Goal: Information Seeking & Learning: Learn about a topic

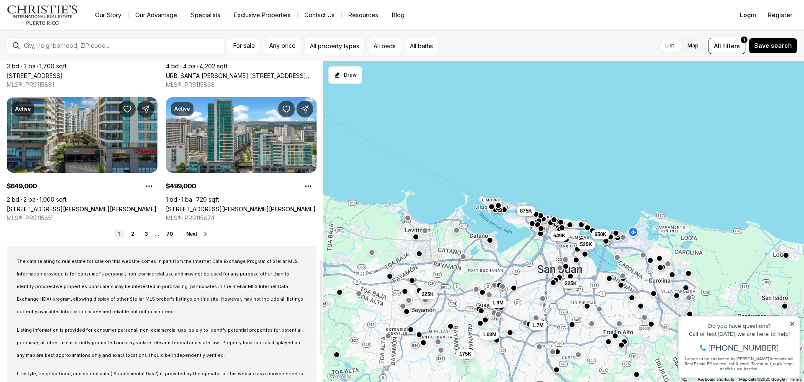
scroll to position [670, 0]
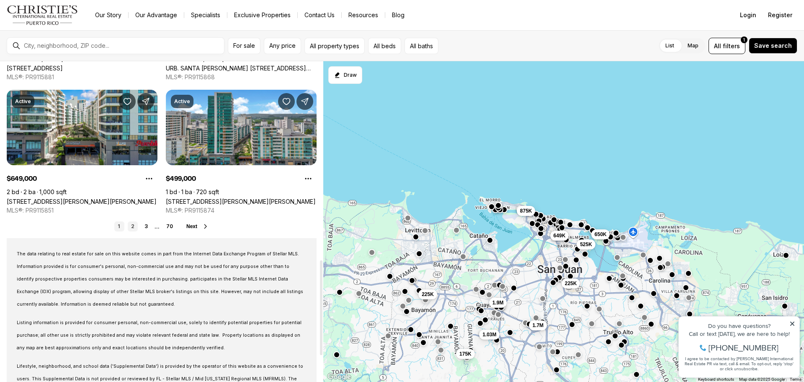
click at [133, 227] on link "2" at bounding box center [133, 226] width 10 height 10
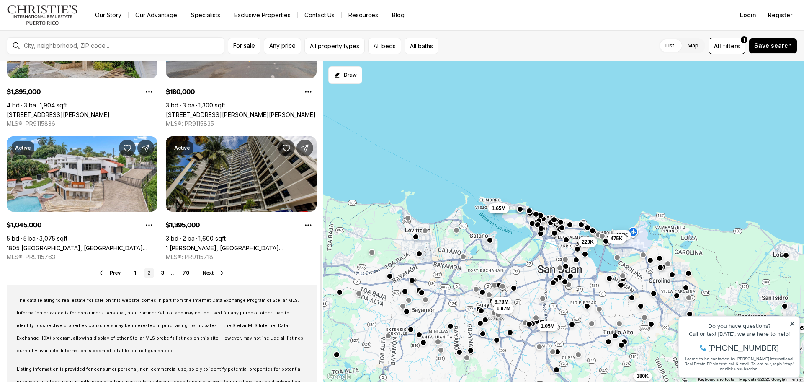
scroll to position [628, 0]
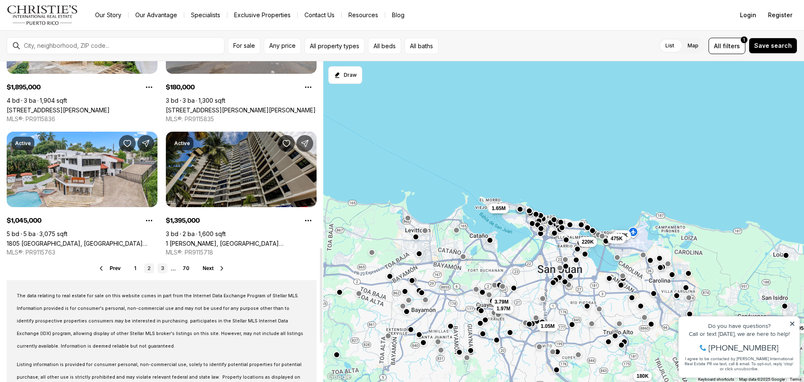
click at [162, 266] on link "3" at bounding box center [163, 268] width 10 height 10
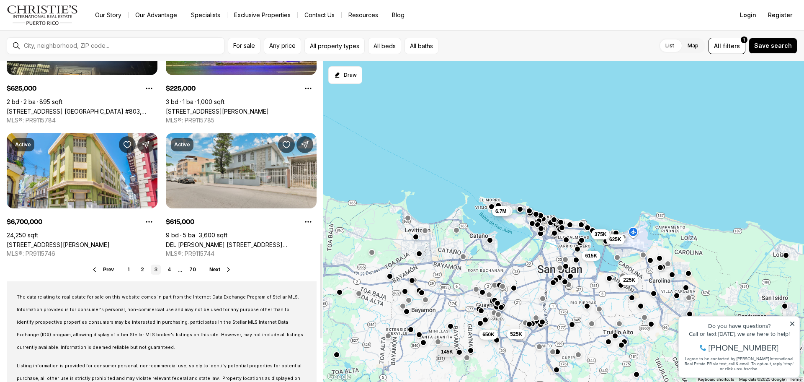
scroll to position [628, 0]
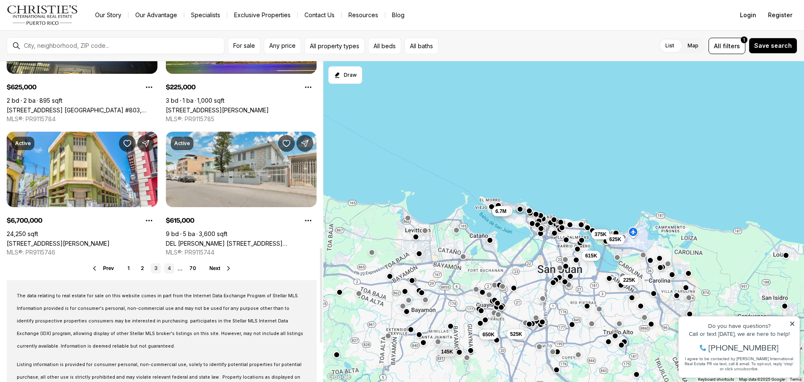
click at [170, 270] on link "4" at bounding box center [169, 268] width 10 height 10
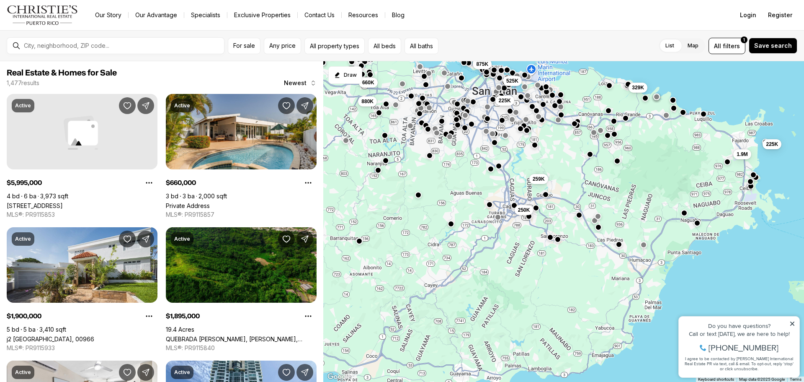
drag, startPoint x: 566, startPoint y: 278, endPoint x: 532, endPoint y: 168, distance: 114.6
click at [532, 168] on div "225K 525K 875K 225K 250K 259K 1.9M 329K 880K 660K" at bounding box center [563, 221] width 481 height 321
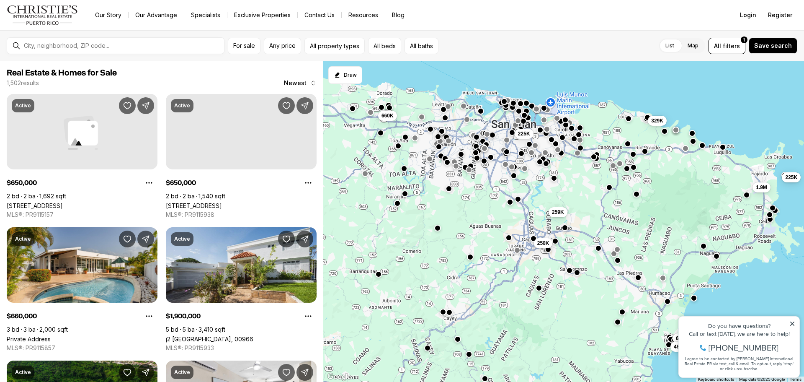
drag, startPoint x: 427, startPoint y: 173, endPoint x: 445, endPoint y: 207, distance: 39.0
click at [445, 207] on div "225K 225K 250K 259K 1.9M 329K 660K 650K 650K 799K 485K" at bounding box center [563, 221] width 481 height 321
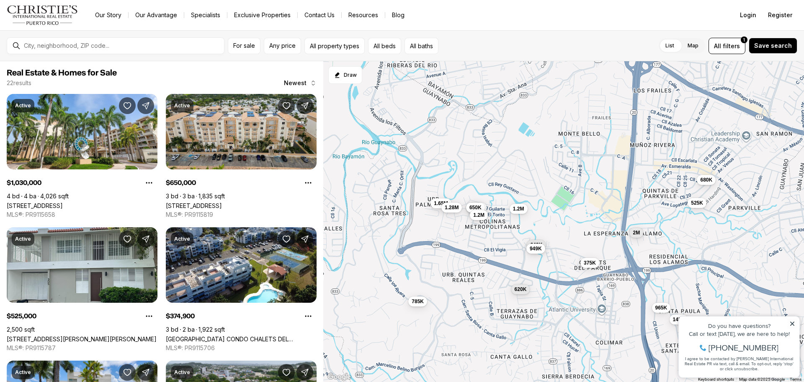
drag, startPoint x: 470, startPoint y: 135, endPoint x: 519, endPoint y: 242, distance: 116.8
click at [521, 245] on div "375K 1.03M 650K 1.2M 525K 680K 965K 725K 620K 785K 1.65M 1.28M 1.2M 2M 640K 949…" at bounding box center [563, 221] width 481 height 321
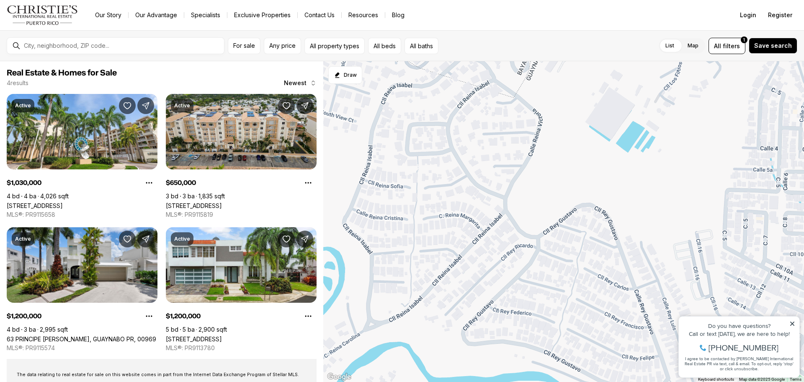
drag, startPoint x: 537, startPoint y: 188, endPoint x: 540, endPoint y: 278, distance: 90.1
click at [540, 278] on div "1.03M 650K 1.2M 1.2M" at bounding box center [563, 221] width 481 height 321
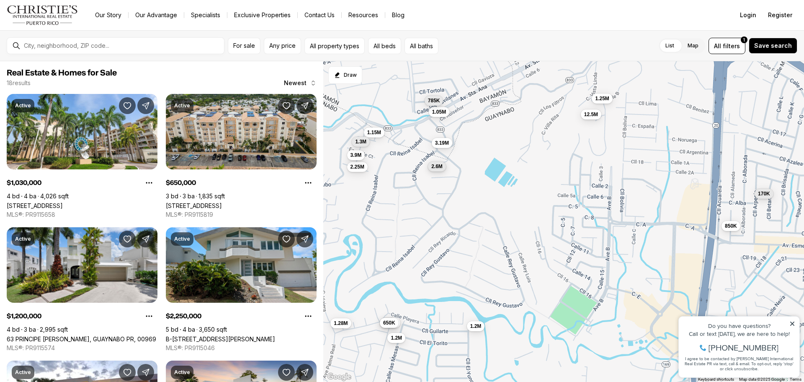
click at [439, 164] on span "2.6M" at bounding box center [437, 166] width 11 height 7
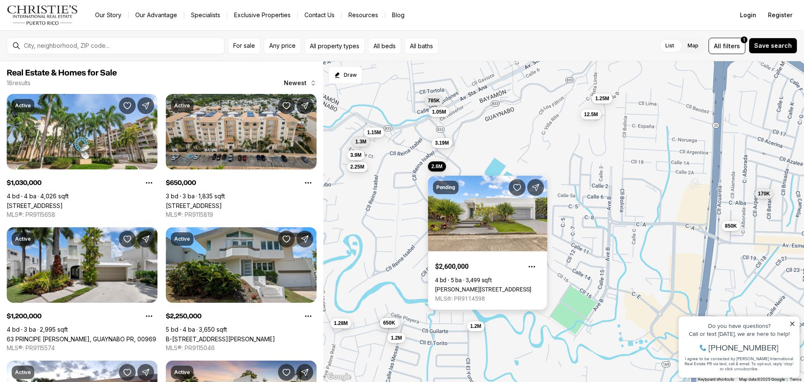
click at [475, 286] on link "[PERSON_NAME][STREET_ADDRESS]" at bounding box center [483, 289] width 96 height 7
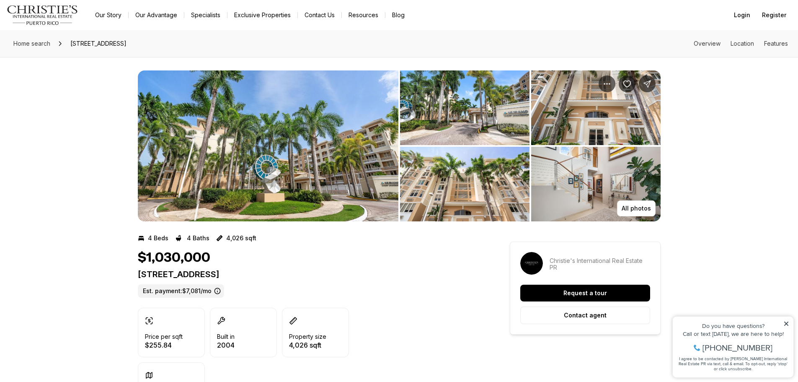
click at [318, 138] on img "View image gallery" at bounding box center [268, 145] width 261 height 151
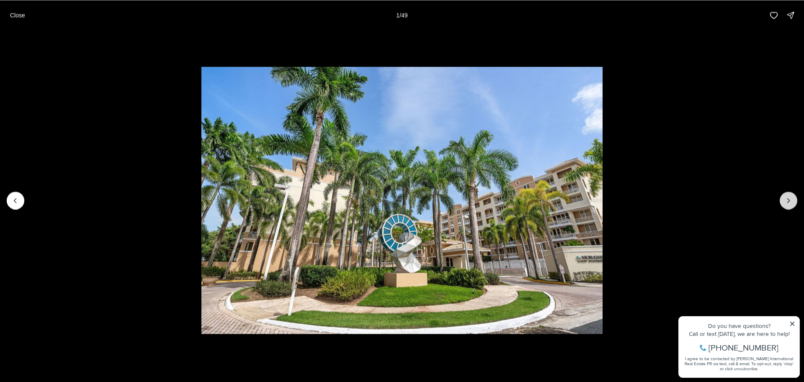
click at [791, 200] on icon "Next slide" at bounding box center [789, 200] width 8 height 8
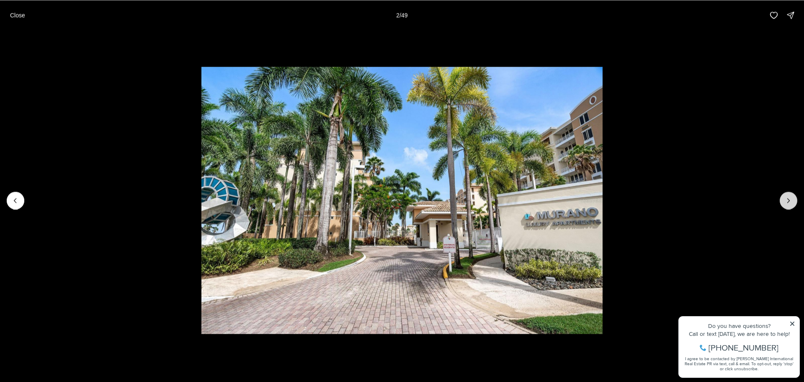
click at [791, 200] on icon "Next slide" at bounding box center [789, 200] width 8 height 8
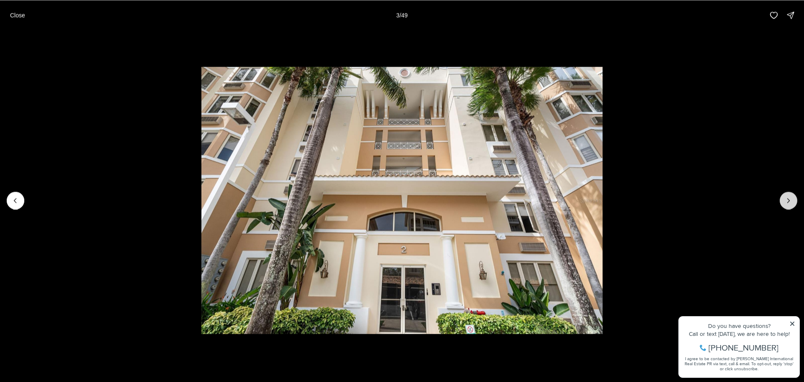
click at [791, 200] on icon "Next slide" at bounding box center [789, 200] width 8 height 8
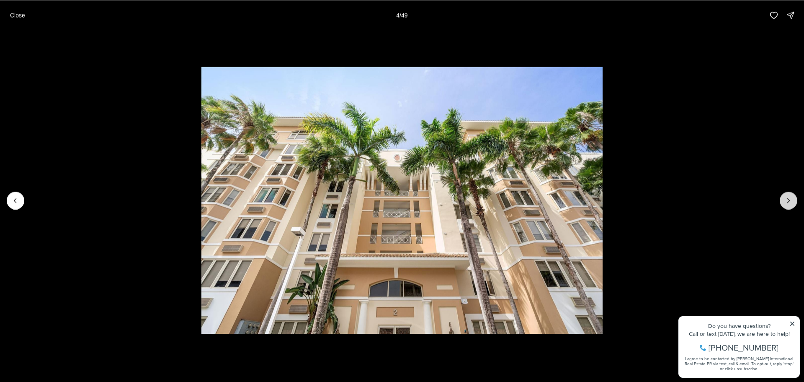
click at [791, 200] on icon "Next slide" at bounding box center [789, 200] width 8 height 8
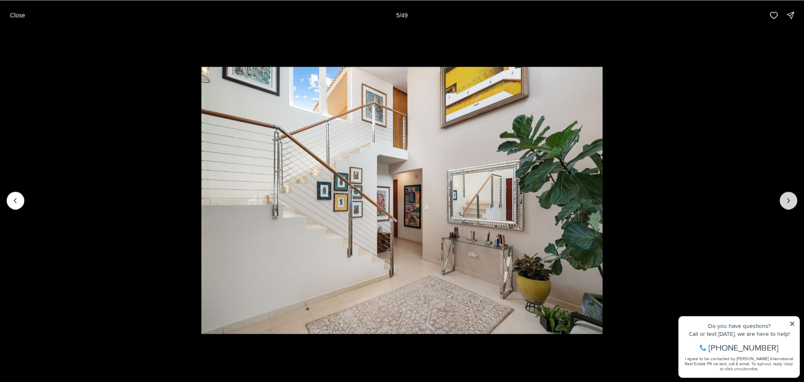
click at [791, 200] on icon "Next slide" at bounding box center [789, 200] width 8 height 8
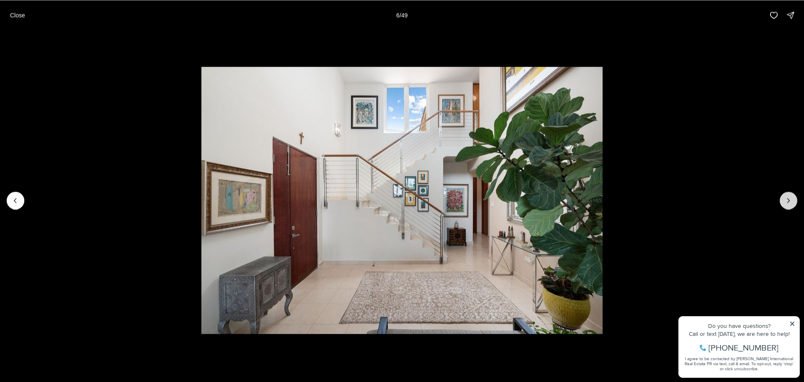
click at [791, 200] on icon "Next slide" at bounding box center [789, 200] width 8 height 8
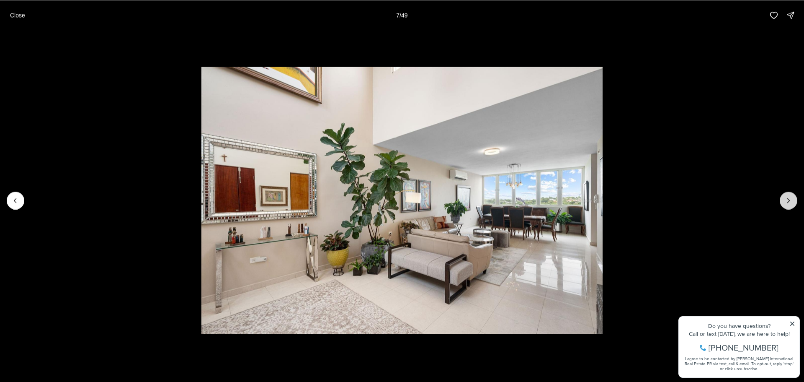
click at [791, 200] on icon "Next slide" at bounding box center [789, 200] width 8 height 8
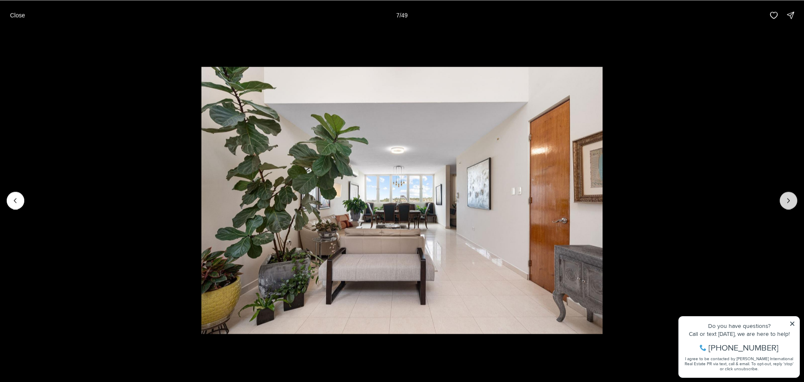
click at [791, 200] on icon "Next slide" at bounding box center [789, 200] width 8 height 8
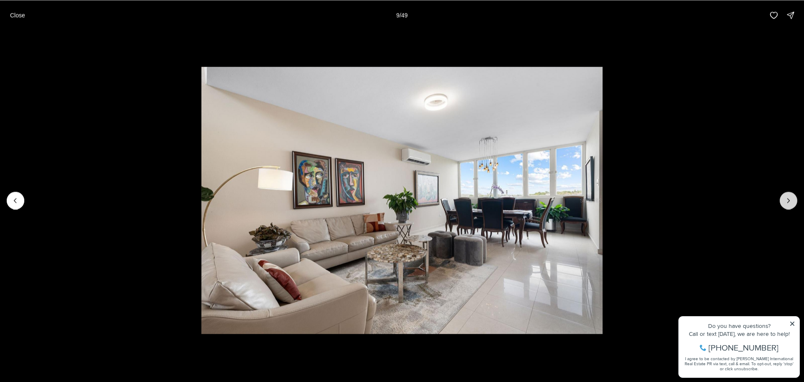
click at [791, 200] on icon "Next slide" at bounding box center [789, 200] width 8 height 8
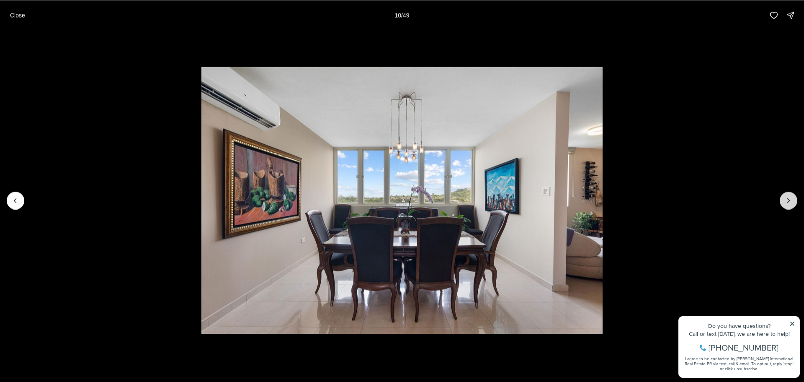
click at [791, 200] on icon "Next slide" at bounding box center [789, 200] width 8 height 8
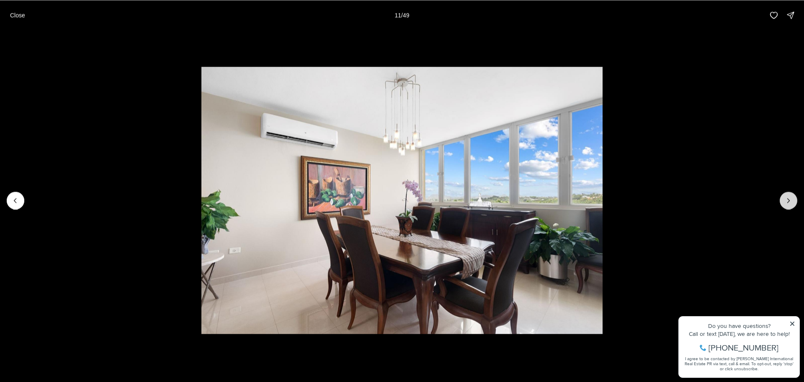
click at [792, 199] on icon "Next slide" at bounding box center [789, 200] width 8 height 8
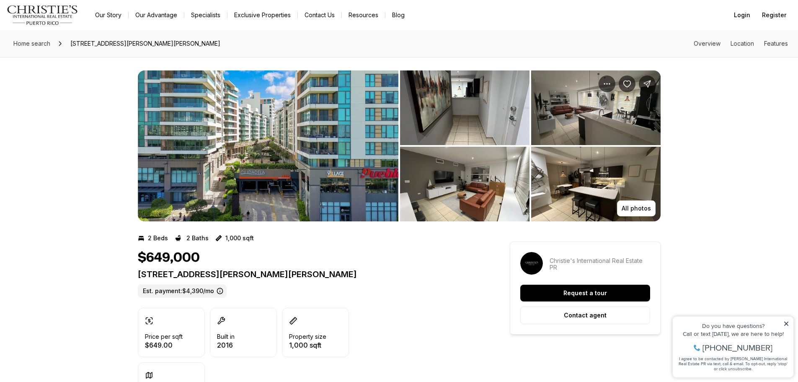
click at [351, 116] on img "View image gallery" at bounding box center [268, 145] width 261 height 151
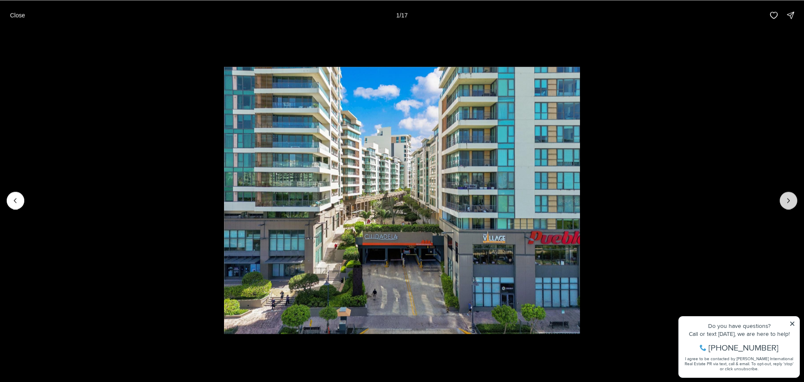
click at [789, 201] on icon "Next slide" at bounding box center [789, 200] width 8 height 8
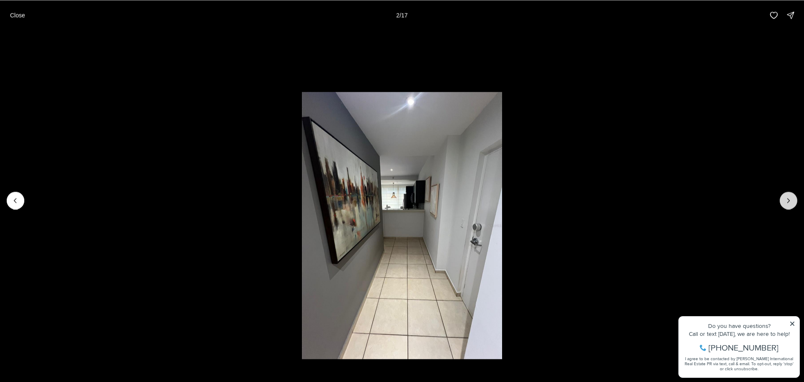
click at [789, 201] on icon "Next slide" at bounding box center [789, 200] width 8 height 8
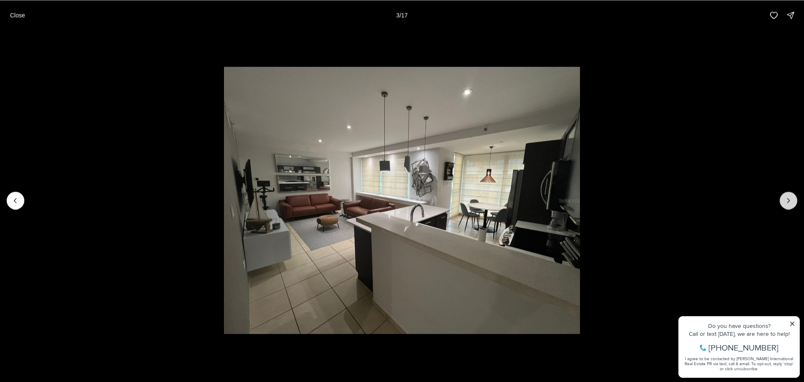
click at [789, 201] on icon "Next slide" at bounding box center [789, 200] width 8 height 8
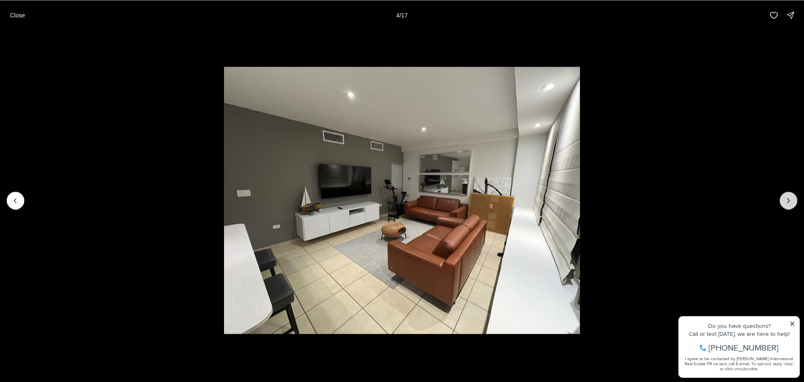
click at [789, 201] on icon "Next slide" at bounding box center [789, 200] width 8 height 8
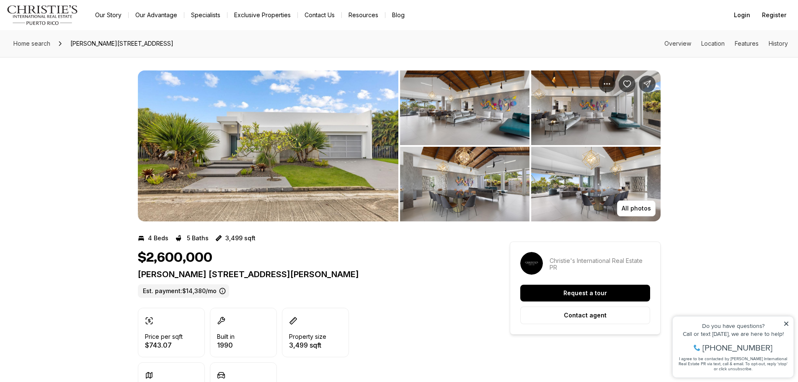
click at [320, 146] on img "View image gallery" at bounding box center [268, 145] width 261 height 151
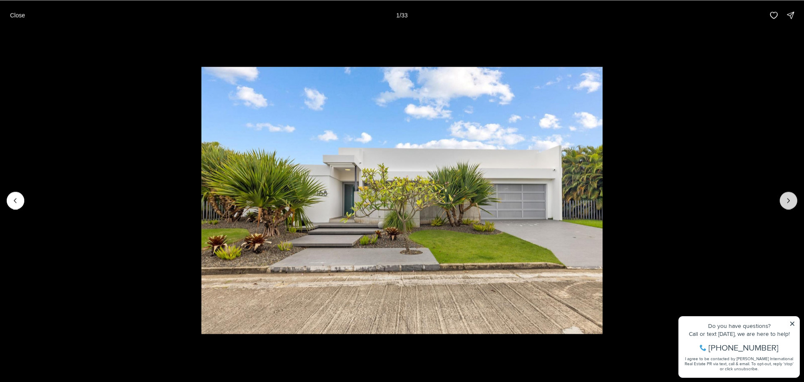
click at [788, 202] on icon "Next slide" at bounding box center [789, 200] width 8 height 8
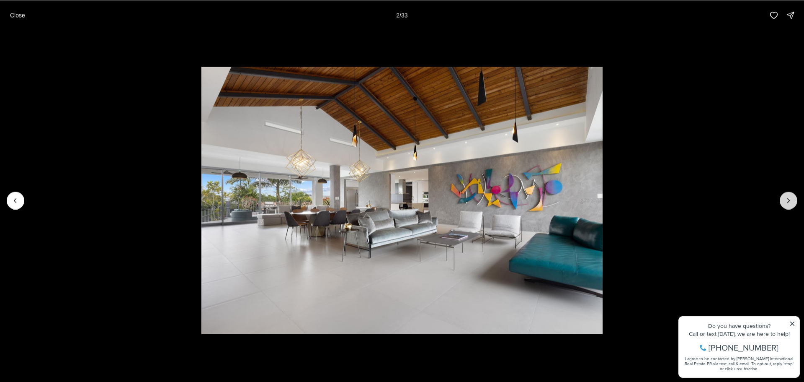
click at [788, 202] on icon "Next slide" at bounding box center [789, 200] width 2 height 4
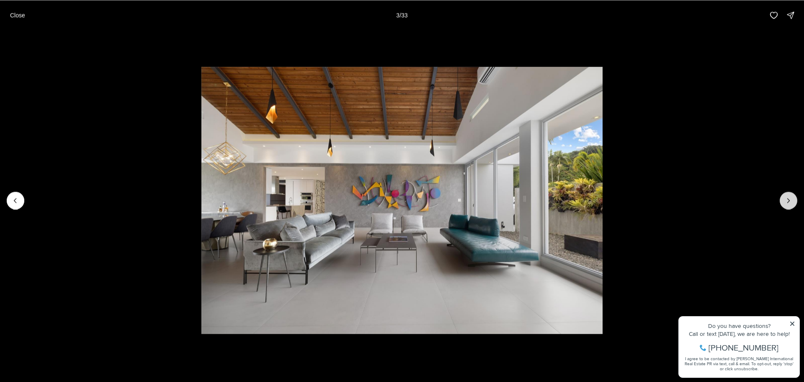
click at [788, 202] on icon "Next slide" at bounding box center [789, 200] width 2 height 4
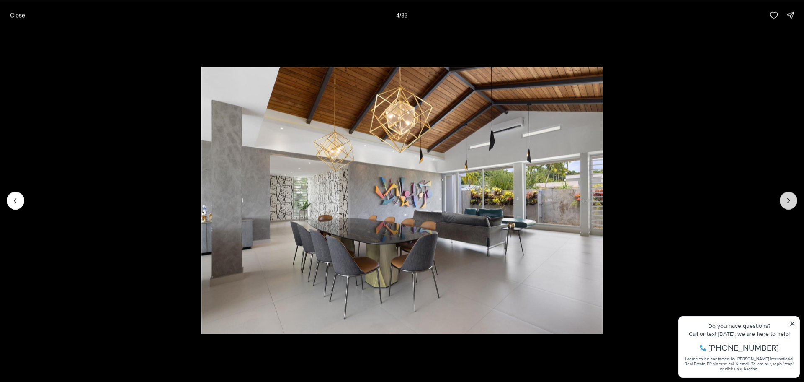
click at [788, 202] on icon "Next slide" at bounding box center [789, 200] width 2 height 4
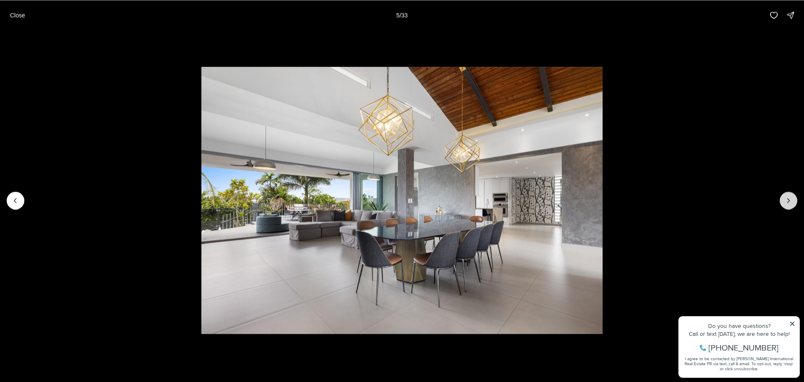
click at [788, 202] on icon "Next slide" at bounding box center [789, 200] width 2 height 4
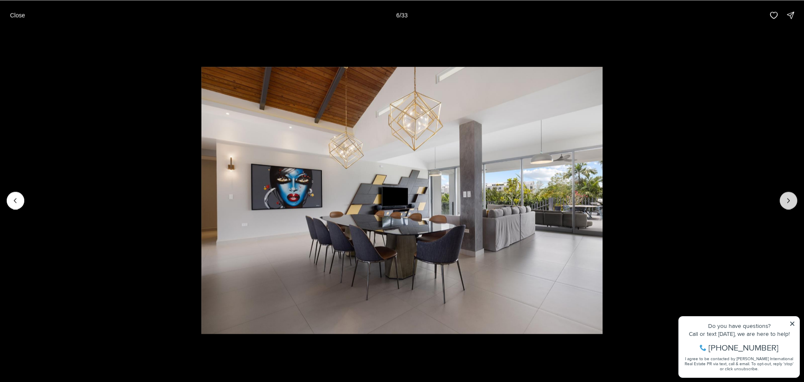
click at [788, 202] on icon "Next slide" at bounding box center [789, 200] width 2 height 4
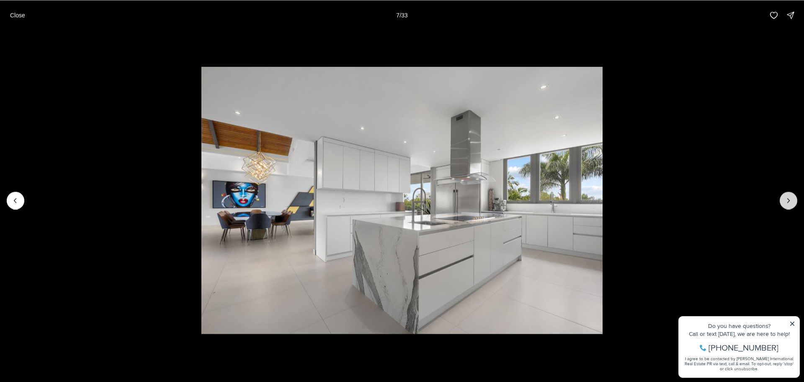
click at [788, 202] on icon "Next slide" at bounding box center [789, 200] width 2 height 4
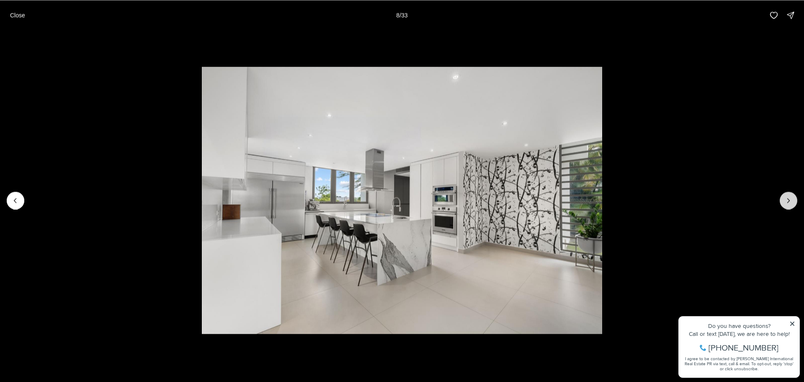
click at [788, 202] on icon "Next slide" at bounding box center [789, 200] width 2 height 4
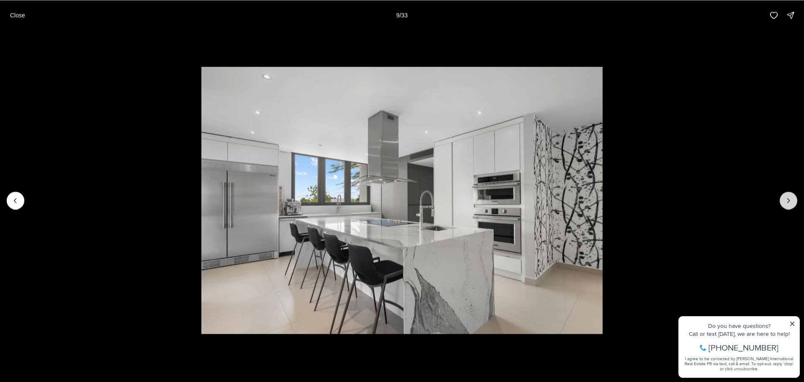
click at [788, 202] on icon "Next slide" at bounding box center [789, 200] width 2 height 4
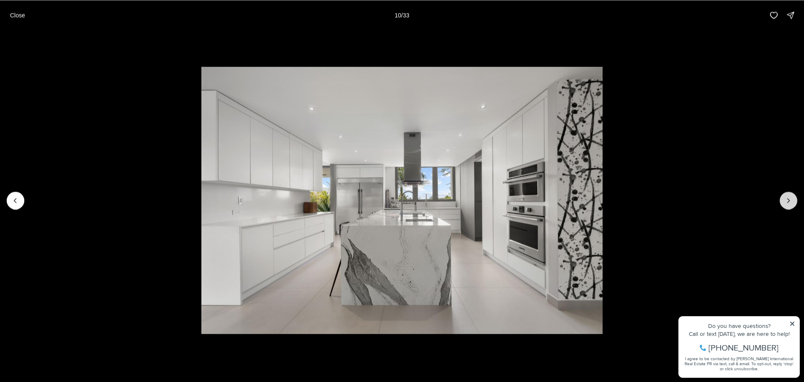
click at [788, 202] on icon "Next slide" at bounding box center [789, 200] width 2 height 4
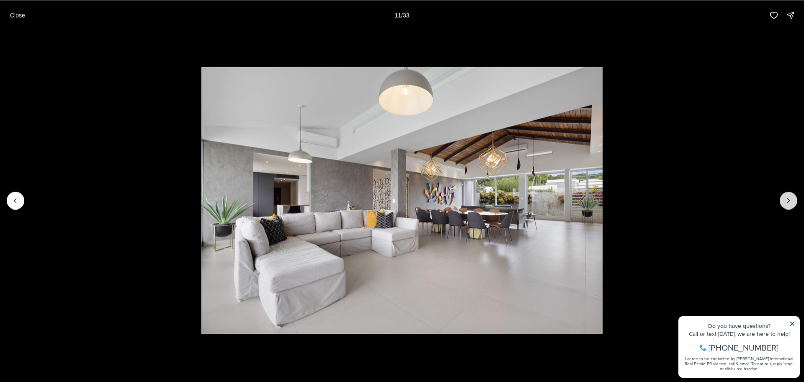
click at [788, 203] on icon "Next slide" at bounding box center [789, 200] width 8 height 8
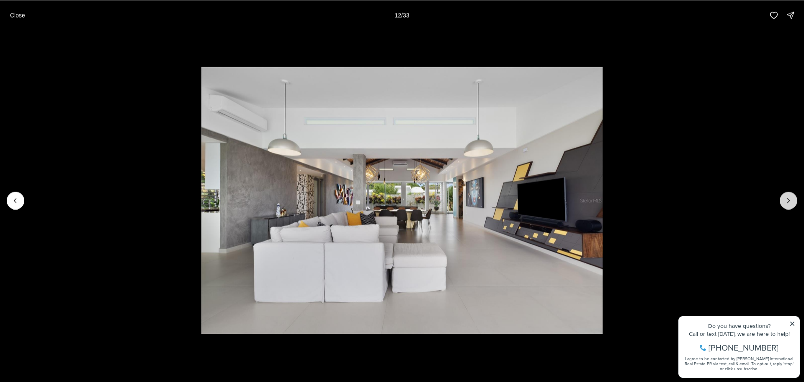
click at [788, 203] on icon "Next slide" at bounding box center [789, 200] width 8 height 8
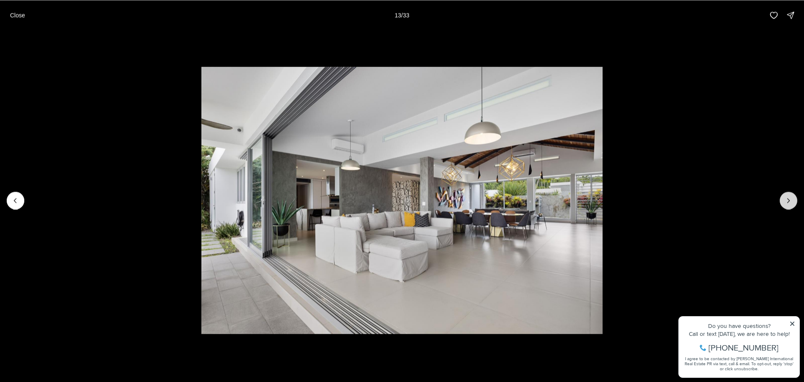
click at [788, 203] on icon "Next slide" at bounding box center [789, 200] width 8 height 8
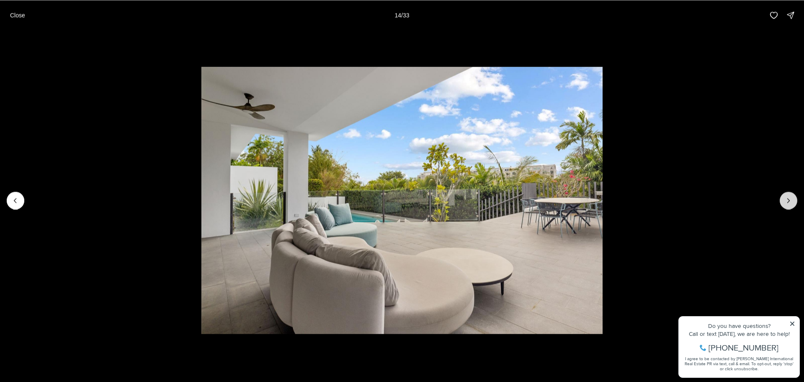
click at [788, 203] on icon "Next slide" at bounding box center [789, 200] width 8 height 8
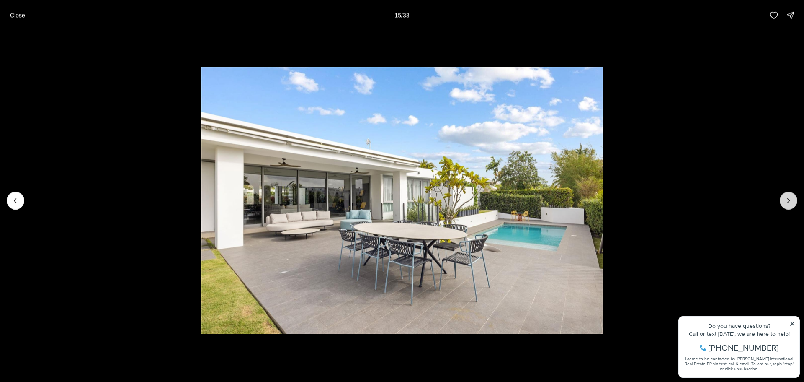
click at [788, 203] on icon "Next slide" at bounding box center [789, 200] width 8 height 8
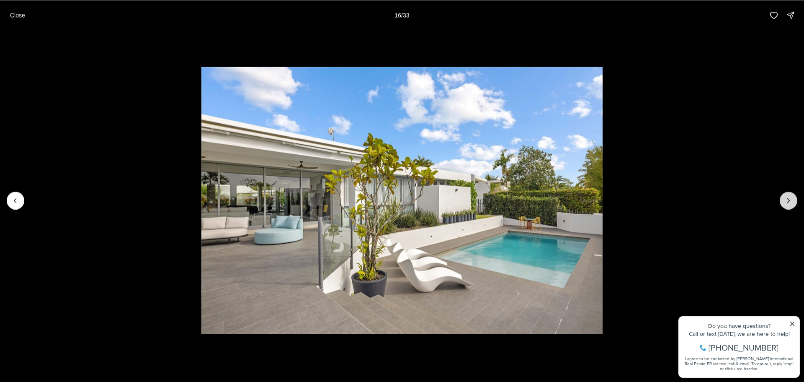
click at [788, 203] on icon "Next slide" at bounding box center [789, 200] width 8 height 8
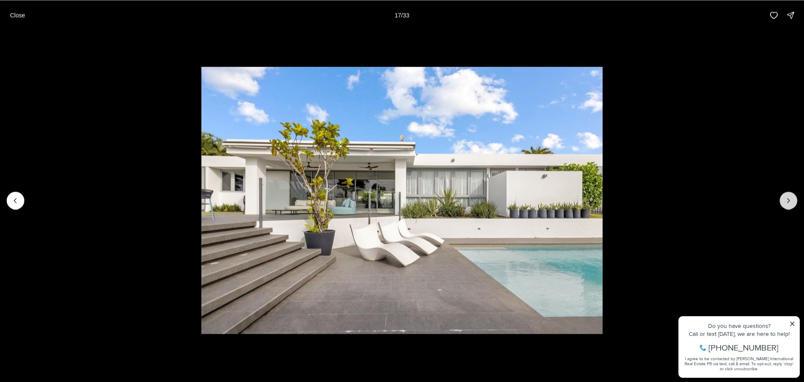
click at [788, 203] on icon "Next slide" at bounding box center [789, 200] width 8 height 8
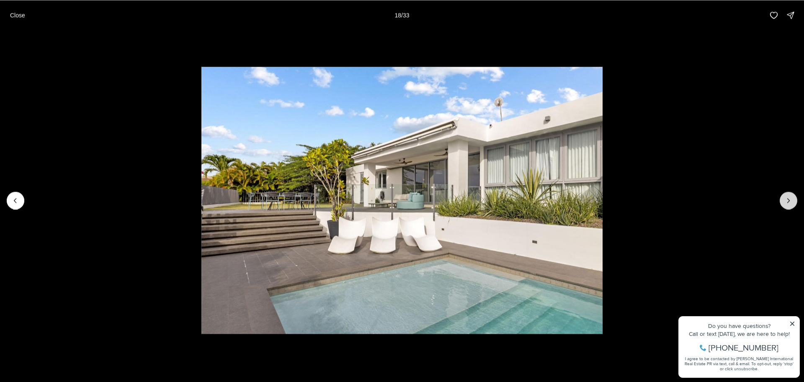
click at [788, 203] on icon "Next slide" at bounding box center [789, 200] width 8 height 8
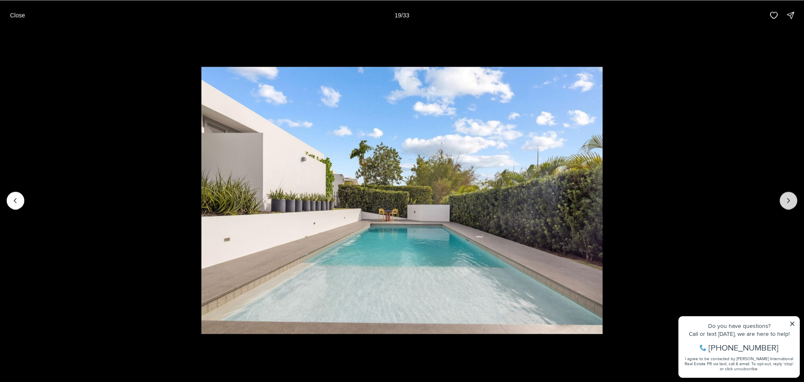
click at [788, 203] on icon "Next slide" at bounding box center [789, 200] width 8 height 8
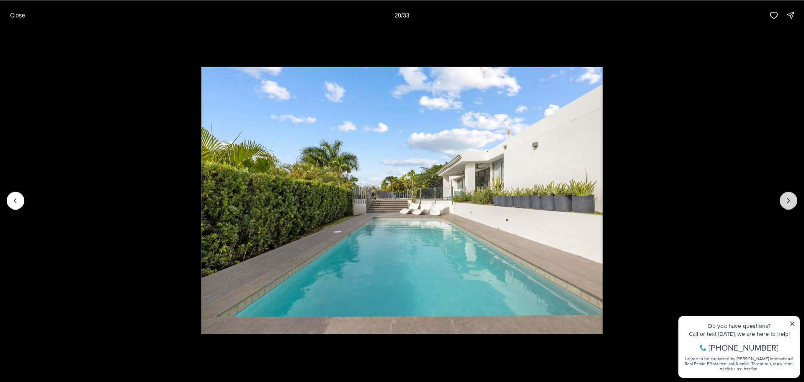
click at [788, 203] on icon "Next slide" at bounding box center [789, 200] width 8 height 8
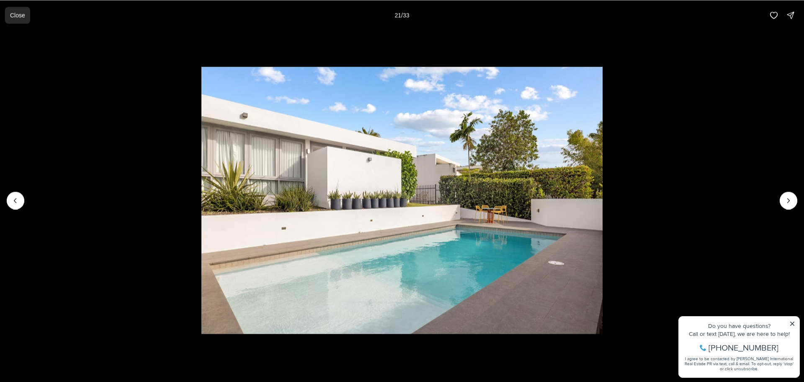
click at [5, 17] on button "Close" at bounding box center [17, 15] width 25 height 17
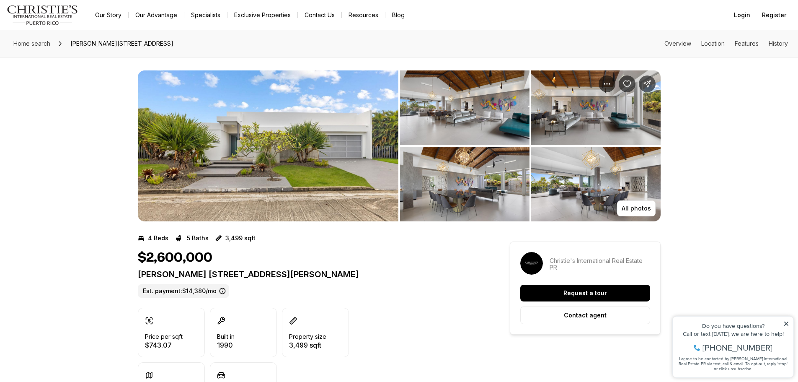
click at [229, 126] on img "View image gallery" at bounding box center [268, 145] width 261 height 151
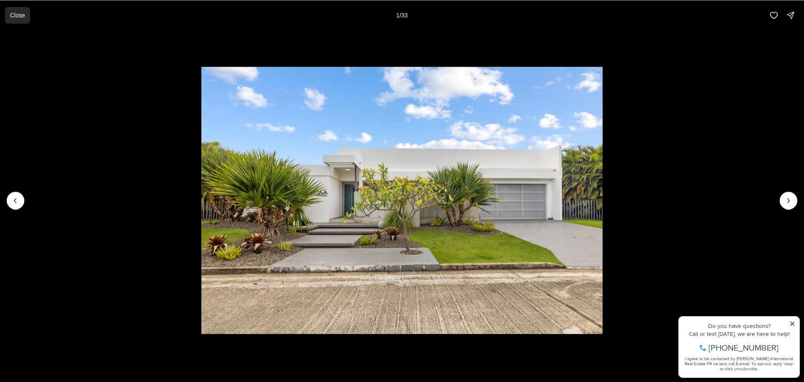
click at [27, 10] on button "Close" at bounding box center [17, 15] width 25 height 17
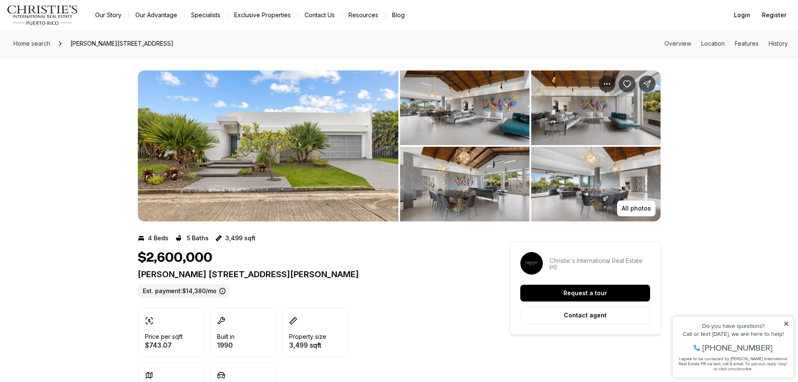
click at [785, 325] on icon at bounding box center [786, 323] width 4 height 4
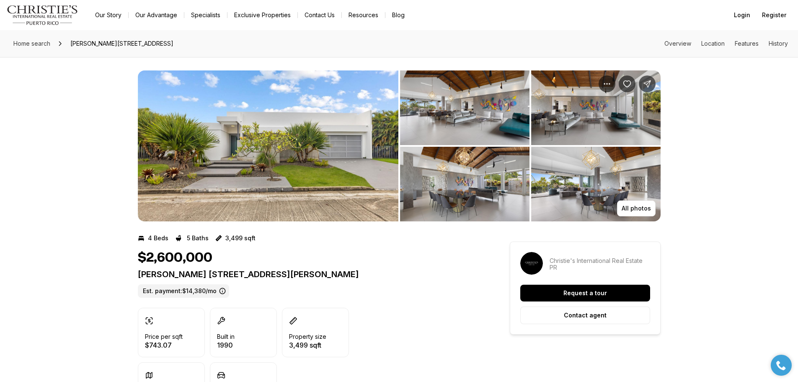
click at [226, 186] on img "View image gallery" at bounding box center [268, 145] width 261 height 151
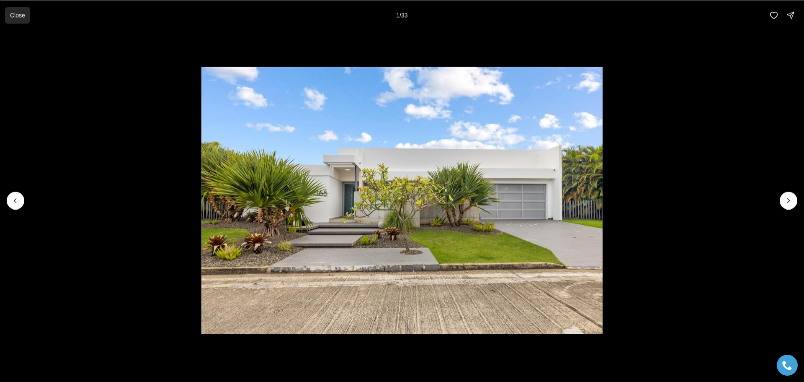
click at [11, 17] on p "Close" at bounding box center [17, 15] width 15 height 7
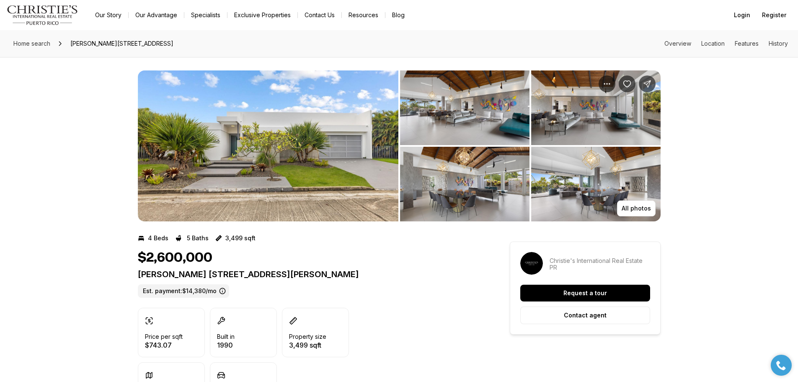
click at [488, 108] on img "View image gallery" at bounding box center [464, 107] width 129 height 75
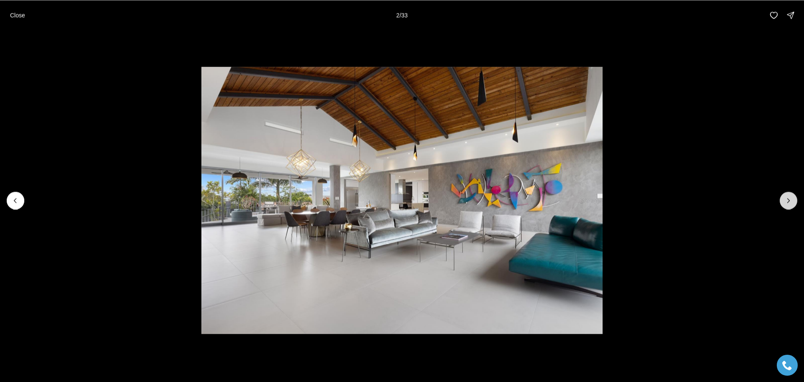
click at [791, 202] on icon "Next slide" at bounding box center [789, 200] width 8 height 8
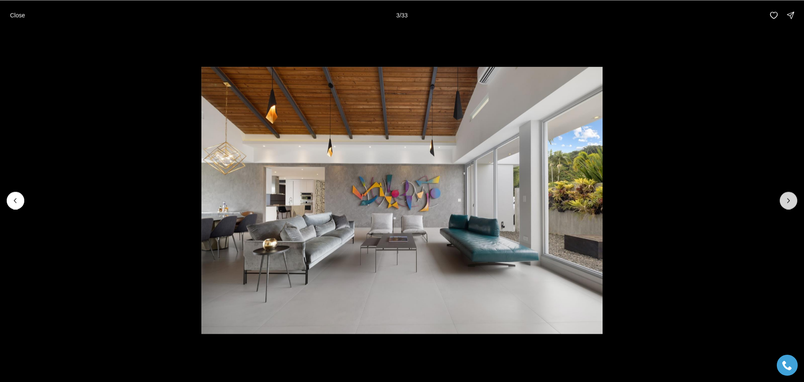
click at [790, 202] on icon "Next slide" at bounding box center [789, 200] width 8 height 8
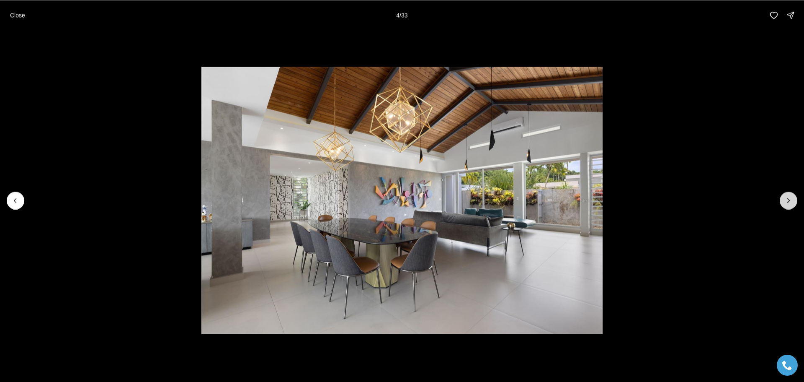
click at [787, 203] on icon "Next slide" at bounding box center [789, 200] width 8 height 8
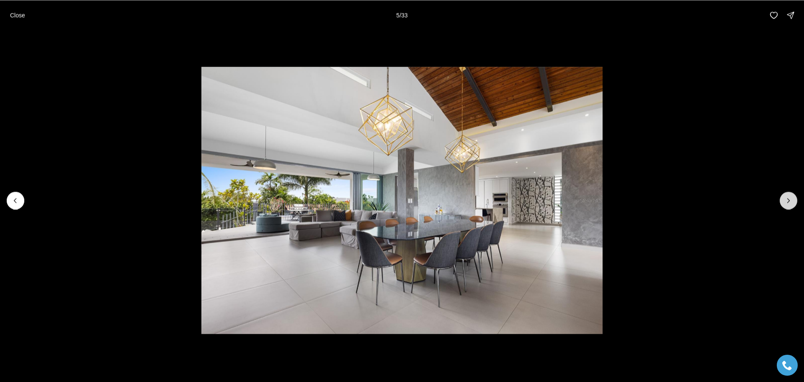
click at [786, 207] on button "Next slide" at bounding box center [789, 200] width 18 height 18
